Goal: Task Accomplishment & Management: Manage account settings

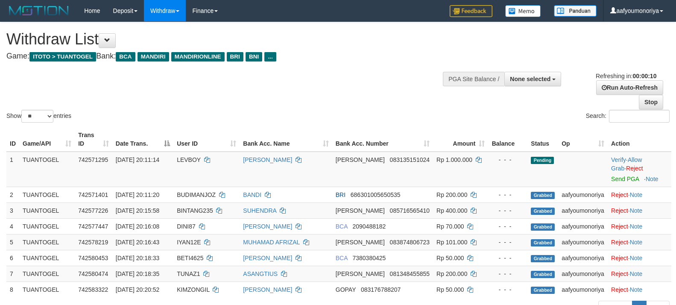
select select
select select "**"
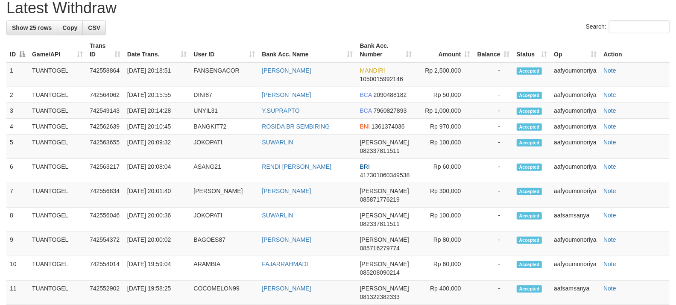
scroll to position [279, 0]
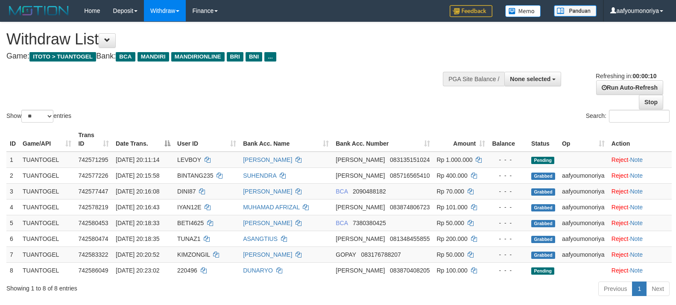
select select
select select "**"
select select
select select "**"
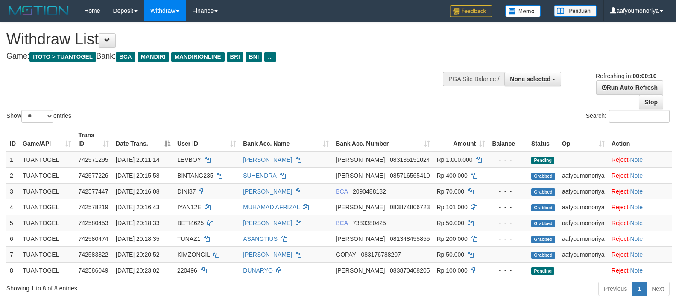
scroll to position [202, 0]
select select
select select "**"
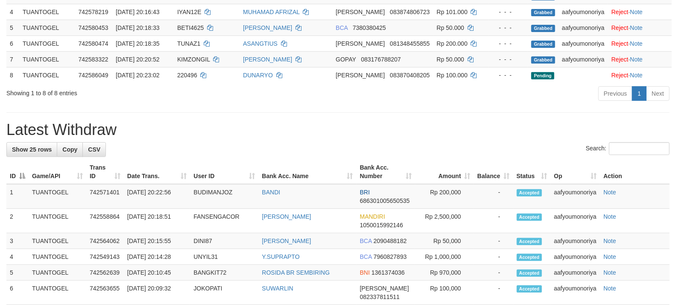
scroll to position [127, 0]
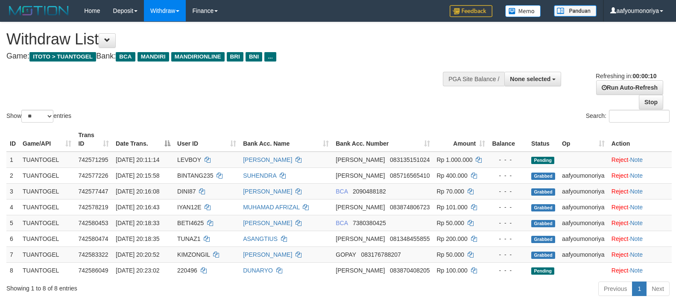
select select
select select "**"
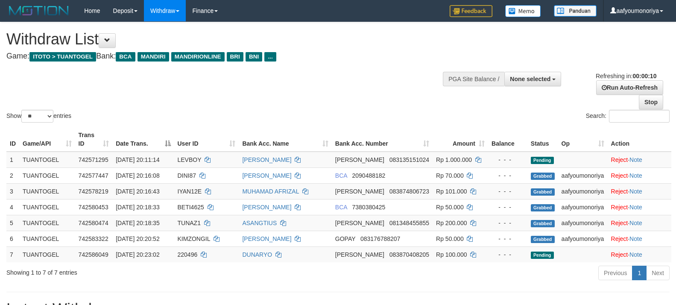
select select
select select "**"
select select
select select "**"
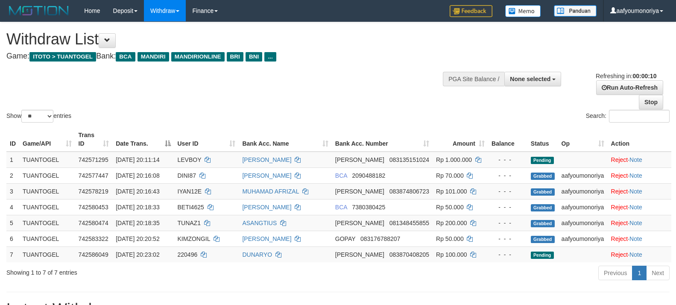
scroll to position [284, 0]
select select
select select "**"
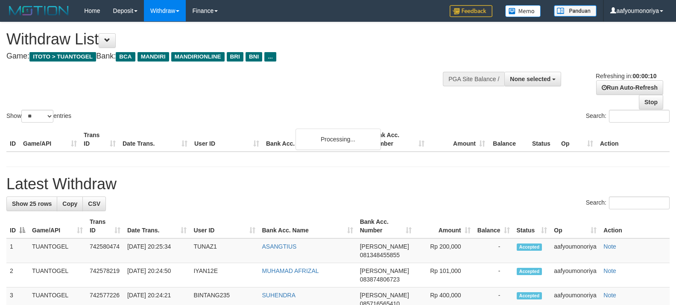
select select
select select "**"
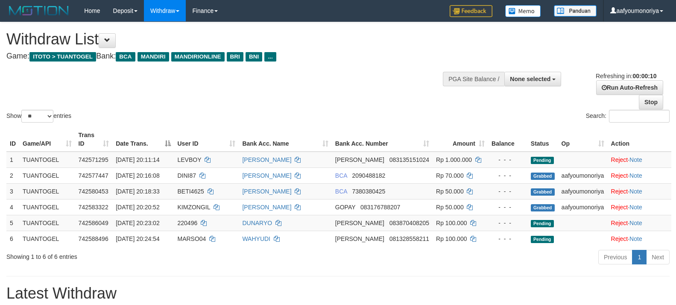
select select
select select "**"
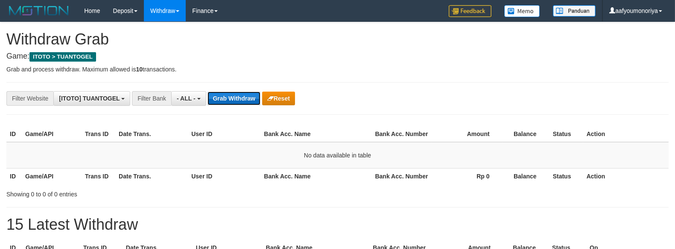
click at [238, 92] on button "Grab Withdraw" at bounding box center [234, 98] width 53 height 14
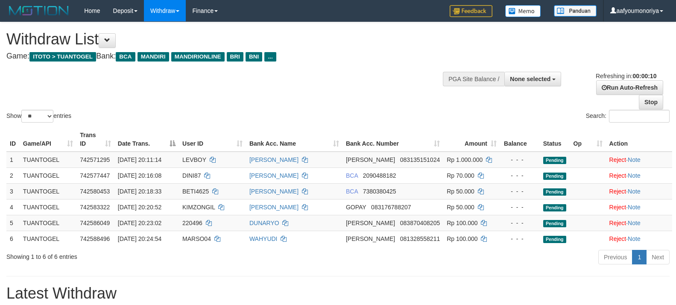
select select
select select "**"
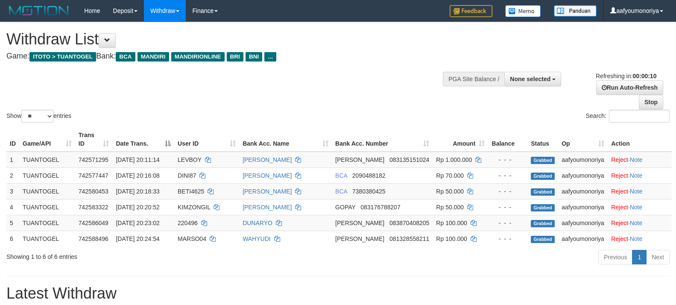
select select
select select "**"
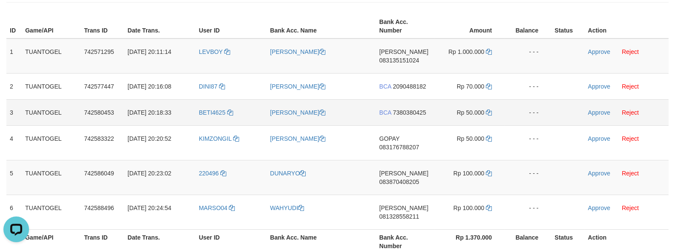
scroll to position [95, 0]
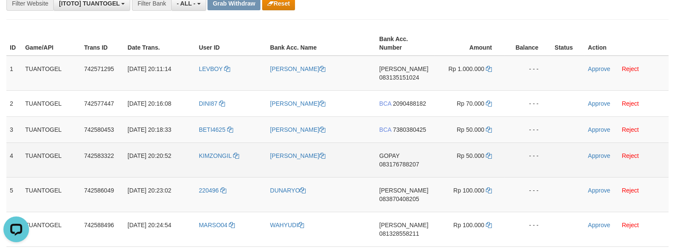
click at [390, 173] on td "GOPAY 083176788207" at bounding box center [405, 159] width 59 height 35
copy span "083176788207"
click at [422, 161] on td "GOPAY 083176788207" at bounding box center [405, 159] width 59 height 35
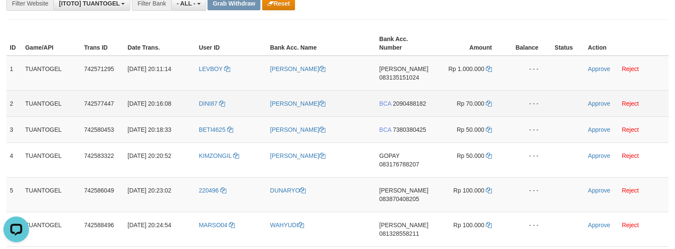
scroll to position [142, 0]
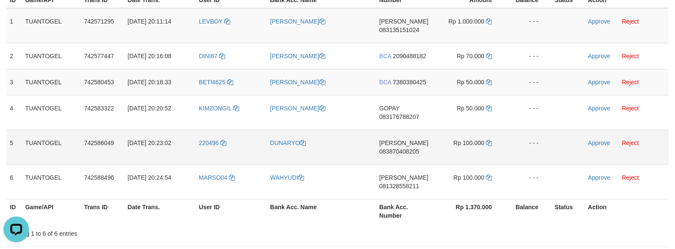
click at [429, 146] on td "DANA 083870408205" at bounding box center [405, 146] width 59 height 35
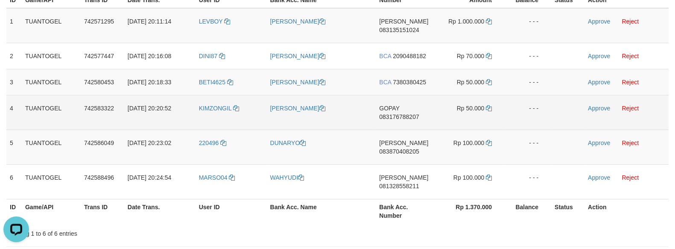
click at [395, 118] on span "083176788207" at bounding box center [399, 116] width 40 height 7
click at [395, 120] on td "GOPAY 083176788207" at bounding box center [405, 112] width 59 height 35
copy span "083176788207"
click at [489, 105] on icon at bounding box center [489, 108] width 6 height 6
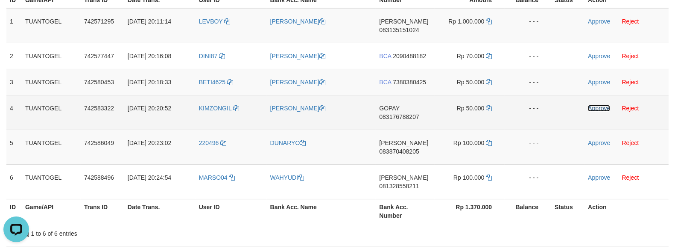
drag, startPoint x: 592, startPoint y: 108, endPoint x: 374, endPoint y: 100, distance: 218.4
click at [592, 108] on link "Approve" at bounding box center [599, 108] width 22 height 7
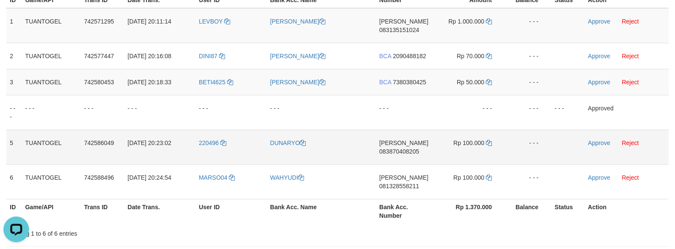
click at [202, 152] on td "220496" at bounding box center [231, 146] width 71 height 35
copy link "220496"
click at [200, 148] on td "220496" at bounding box center [231, 146] width 71 height 35
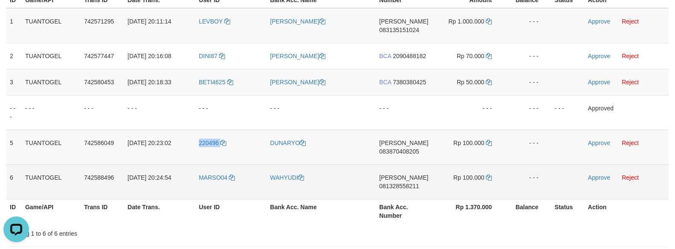
click at [202, 181] on td "MARSO04" at bounding box center [231, 181] width 71 height 35
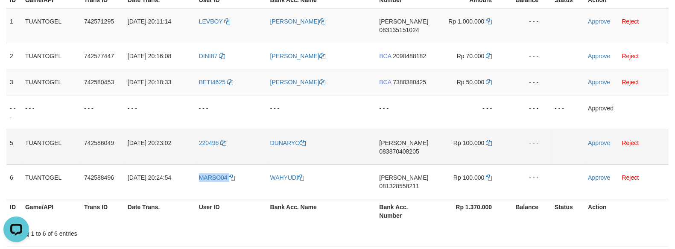
copy link "MARSO04"
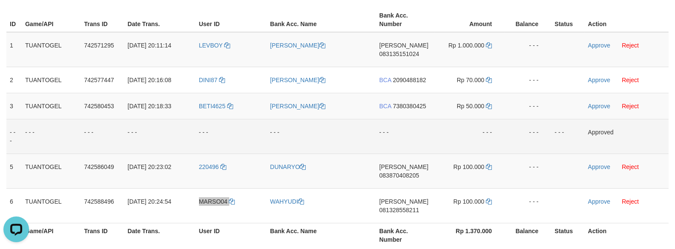
scroll to position [95, 0]
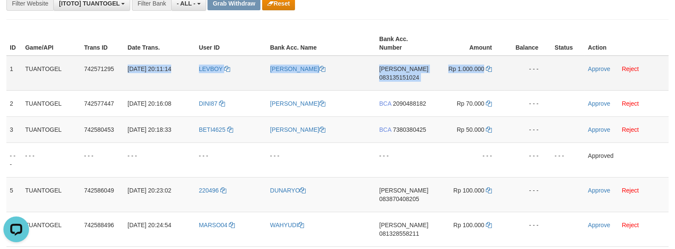
drag, startPoint x: 129, startPoint y: 66, endPoint x: 483, endPoint y: 71, distance: 354.9
click at [483, 71] on tr "1 TUANTOGEL 742571295 30/09/2025 20:11:14 LEVBOY ARIYANTO NUGRAHA DANA 08313515…" at bounding box center [337, 73] width 662 height 35
copy tr "30/09/2025 20:11:14 LEVBOY ARIYANTO NUGRAHA DANA 083135151024 Rp 1.000.000"
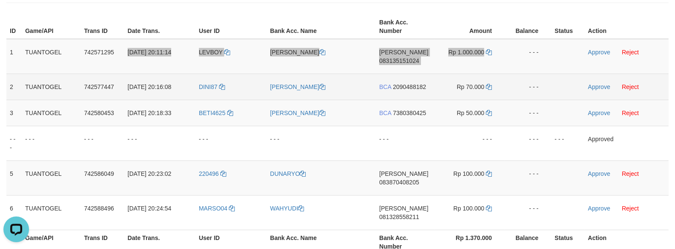
scroll to position [47, 0]
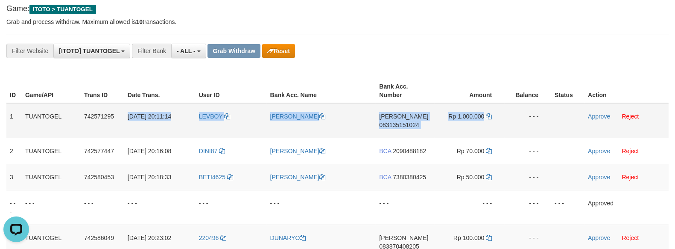
click at [400, 130] on td "DANA 083135151024" at bounding box center [405, 120] width 59 height 35
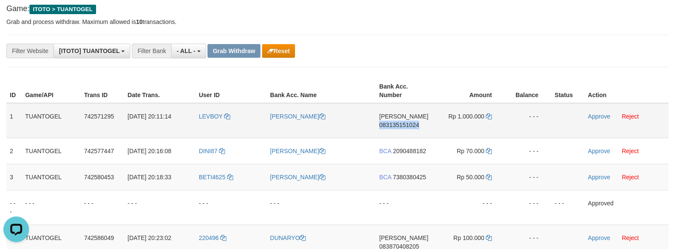
click at [401, 130] on td "DANA 083135151024" at bounding box center [405, 120] width 59 height 35
click at [406, 129] on td "DANA 083135151024" at bounding box center [405, 120] width 59 height 35
copy span "083135151024"
click at [487, 113] on icon at bounding box center [489, 116] width 6 height 6
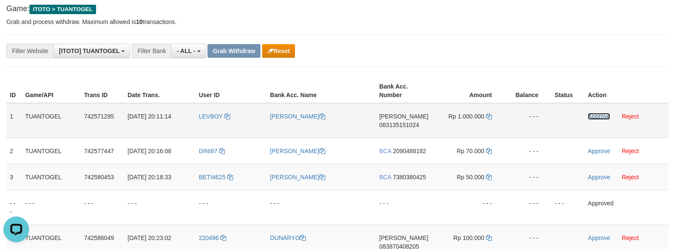
click at [596, 117] on link "Approve" at bounding box center [599, 116] width 22 height 7
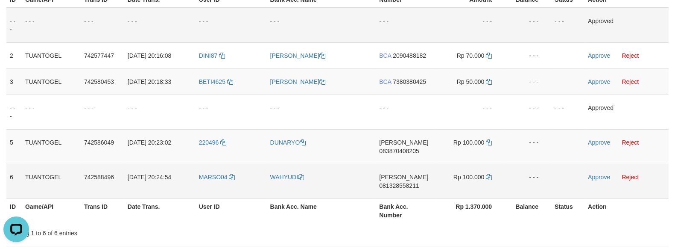
scroll to position [142, 0]
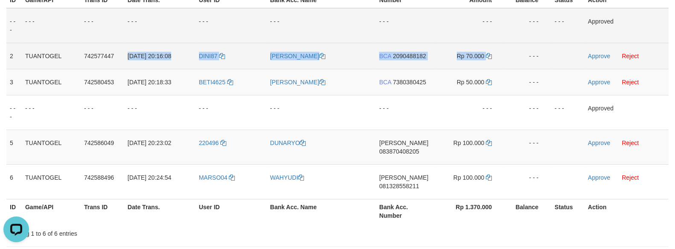
drag, startPoint x: 125, startPoint y: 58, endPoint x: 488, endPoint y: 64, distance: 363.4
click at [488, 64] on tr "2 TUANTOGEL 742577447 30/09/2025 20:16:08 DINI87 DINI HANDAYANI BCA 2090488182 …" at bounding box center [337, 56] width 662 height 26
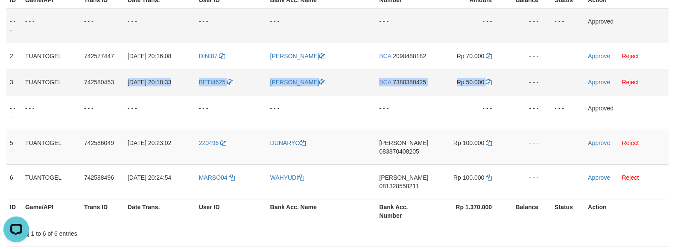
drag, startPoint x: 126, startPoint y: 79, endPoint x: 485, endPoint y: 85, distance: 359.6
click at [485, 85] on tr "3 TUANTOGEL 742580453 30/09/2025 20:18:33 BETI4625 RAMDHANA HIDAYAT BCA 7380380…" at bounding box center [337, 82] width 662 height 26
copy tr "30/09/2025 20:18:33 BETI4625 RAMDHANA HIDAYAT BCA 7380380425 Rp 50.000"
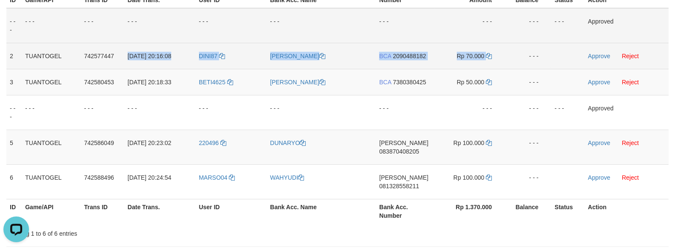
drag, startPoint x: 127, startPoint y: 51, endPoint x: 488, endPoint y: 58, distance: 361.3
click at [488, 58] on tr "2 TUANTOGEL 742577447 30/09/2025 20:16:08 DINI87 DINI HANDAYANI BCA 2090488182 …" at bounding box center [337, 56] width 662 height 26
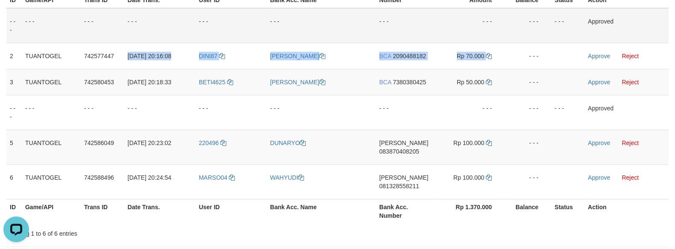
copy tr "30/09/2025 20:16:08 DINI87 DINI HANDAYANI BCA 2090488182 Rp 70.000"
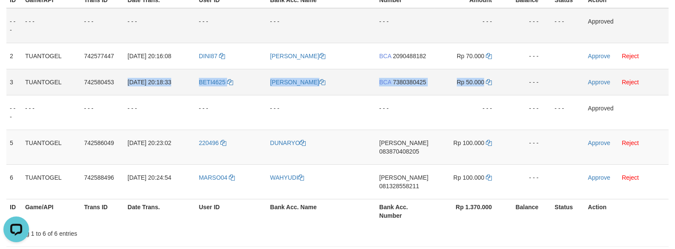
drag, startPoint x: 129, startPoint y: 84, endPoint x: 484, endPoint y: 84, distance: 354.8
click at [484, 84] on tr "3 TUANTOGEL 742580453 30/09/2025 20:18:33 BETI4625 RAMDHANA HIDAYAT BCA 7380380…" at bounding box center [337, 82] width 662 height 26
copy tr "30/09/2025 20:18:33 BETI4625 RAMDHANA HIDAYAT BCA 7380380425 Rp 50.000"
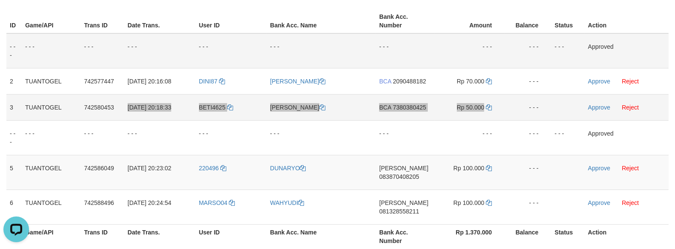
scroll to position [95, 0]
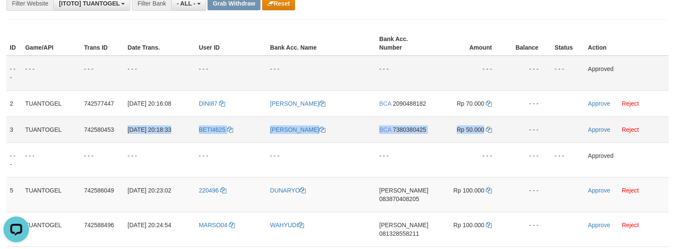
click at [407, 117] on td "BCA 7380380425" at bounding box center [405, 129] width 59 height 26
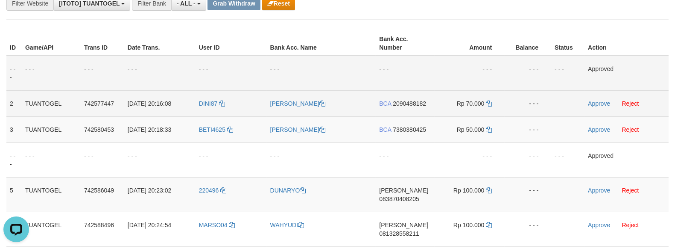
click at [409, 108] on td "BCA 2090488182" at bounding box center [405, 103] width 59 height 26
copy span "2090488182"
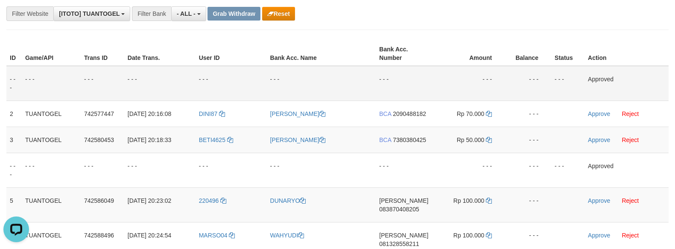
scroll to position [84, 0]
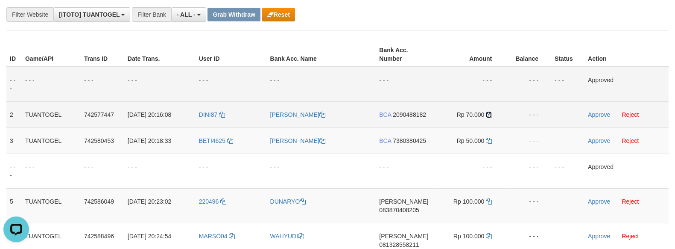
click at [488, 112] on icon at bounding box center [489, 114] width 6 height 6
drag, startPoint x: 590, startPoint y: 113, endPoint x: 380, endPoint y: 100, distance: 209.6
click at [590, 113] on link "Approve" at bounding box center [599, 114] width 22 height 7
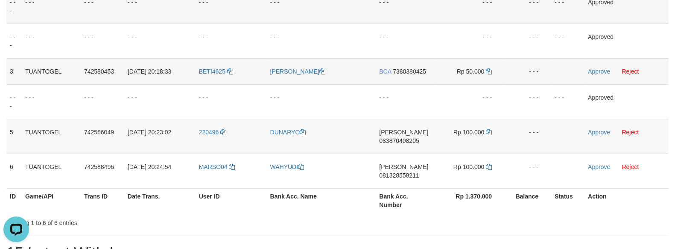
scroll to position [178, 0]
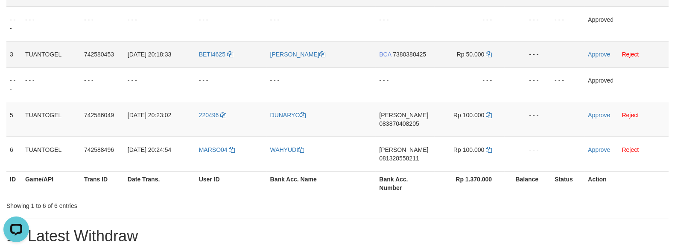
click at [418, 61] on td "BCA 7380380425" at bounding box center [405, 54] width 59 height 26
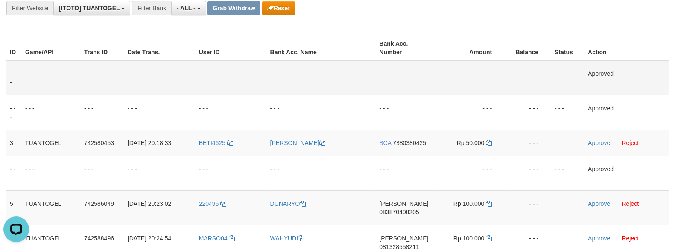
scroll to position [84, 0]
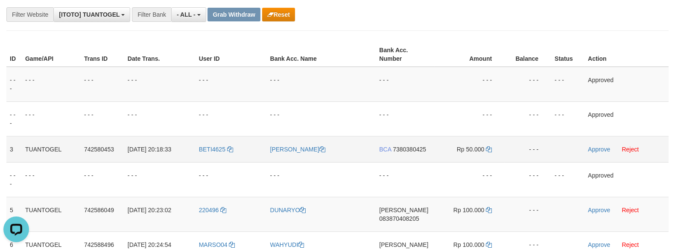
click at [488, 144] on td "Rp 50.000" at bounding box center [470, 149] width 70 height 26
click at [400, 156] on td "BCA 7380380425" at bounding box center [405, 149] width 59 height 26
click at [491, 147] on icon at bounding box center [489, 149] width 6 height 6
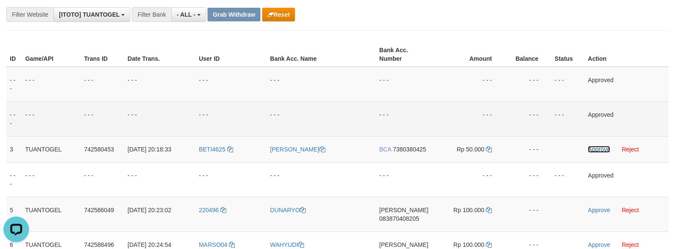
drag, startPoint x: 589, startPoint y: 149, endPoint x: 380, endPoint y: 104, distance: 214.1
click at [589, 149] on link "Approve" at bounding box center [599, 149] width 22 height 7
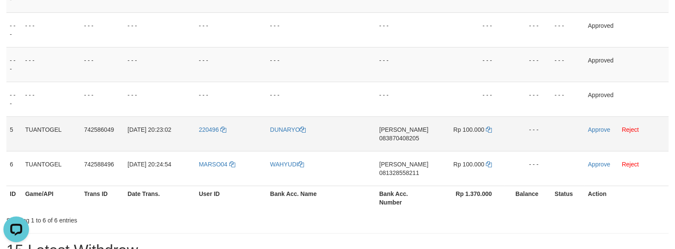
scroll to position [178, 0]
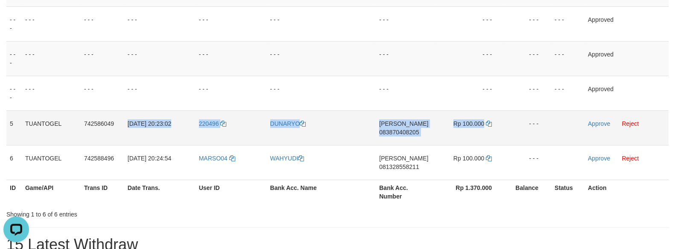
drag, startPoint x: 127, startPoint y: 124, endPoint x: 484, endPoint y: 130, distance: 357.0
click at [484, 130] on tr "5 TUANTOGEL 742586049 30/09/2025 20:23:02 220496 DUNARYO DANA 083870408205 Rp 1…" at bounding box center [337, 127] width 662 height 35
click at [406, 137] on td "DANA 083870408205" at bounding box center [405, 127] width 59 height 35
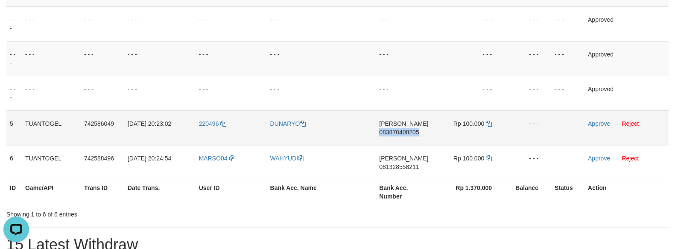
click at [406, 137] on td "DANA 083870408205" at bounding box center [405, 127] width 59 height 35
drag, startPoint x: 488, startPoint y: 122, endPoint x: 494, endPoint y: 122, distance: 6.0
click at [488, 122] on icon at bounding box center [489, 123] width 6 height 6
click at [599, 124] on link "Approve" at bounding box center [599, 123] width 22 height 7
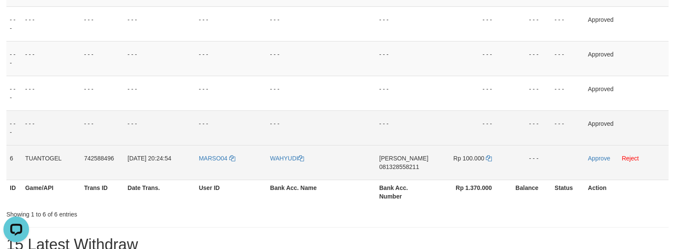
click at [383, 170] on td "DANA 081328558211" at bounding box center [405, 162] width 59 height 35
drag, startPoint x: 488, startPoint y: 160, endPoint x: 497, endPoint y: 158, distance: 9.5
click at [488, 160] on icon at bounding box center [489, 158] width 6 height 6
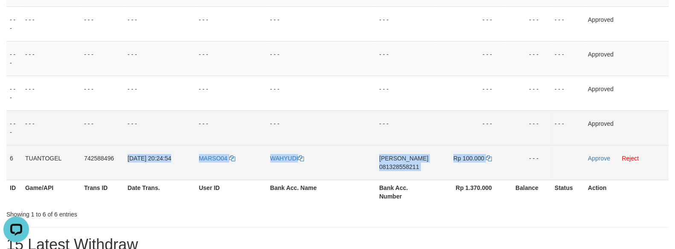
drag, startPoint x: 125, startPoint y: 159, endPoint x: 487, endPoint y: 168, distance: 361.8
click at [487, 168] on tr "6 TUANTOGEL 742588496 30/09/2025 20:24:54 MARSO04 WAHYUDI DANA 081328558211 Rp …" at bounding box center [337, 162] width 662 height 35
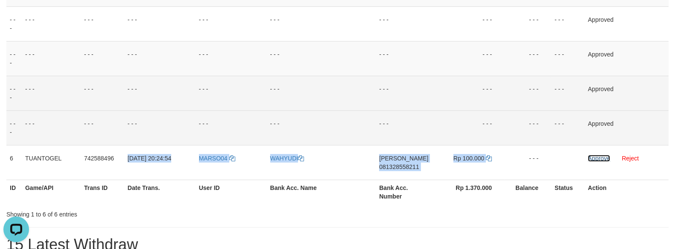
drag, startPoint x: 598, startPoint y: 156, endPoint x: 378, endPoint y: 101, distance: 226.8
click at [598, 156] on link "Approve" at bounding box center [599, 158] width 22 height 7
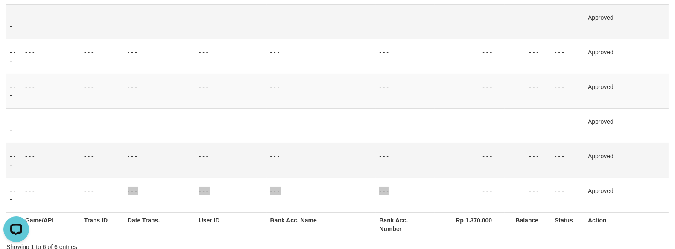
scroll to position [84, 0]
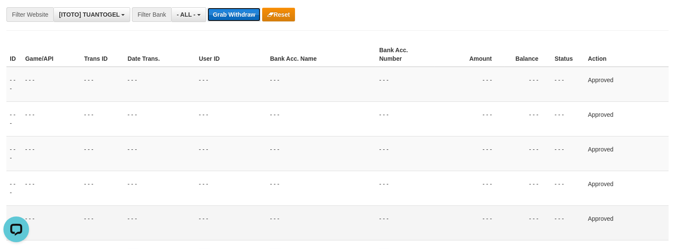
click at [229, 10] on button "Grab Withdraw" at bounding box center [234, 15] width 53 height 14
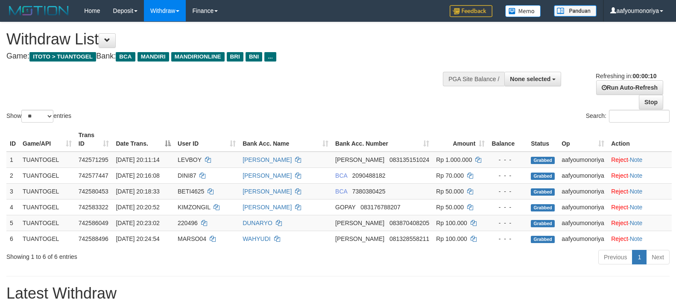
select select
select select "**"
select select
select select "**"
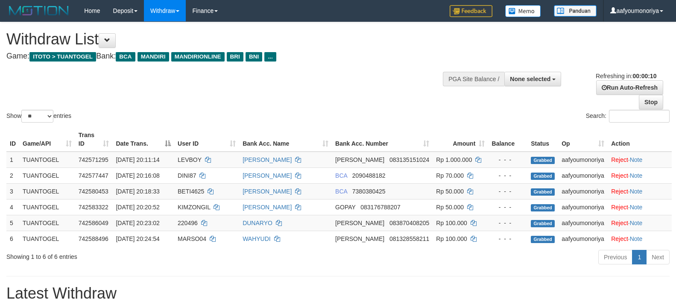
scroll to position [137, 0]
select select
select select "**"
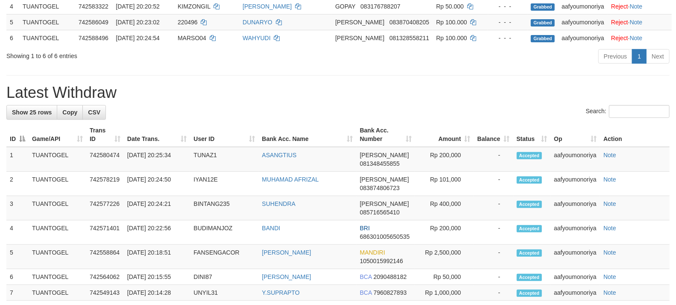
scroll to position [133, 0]
